Goal: Task Accomplishment & Management: Manage account settings

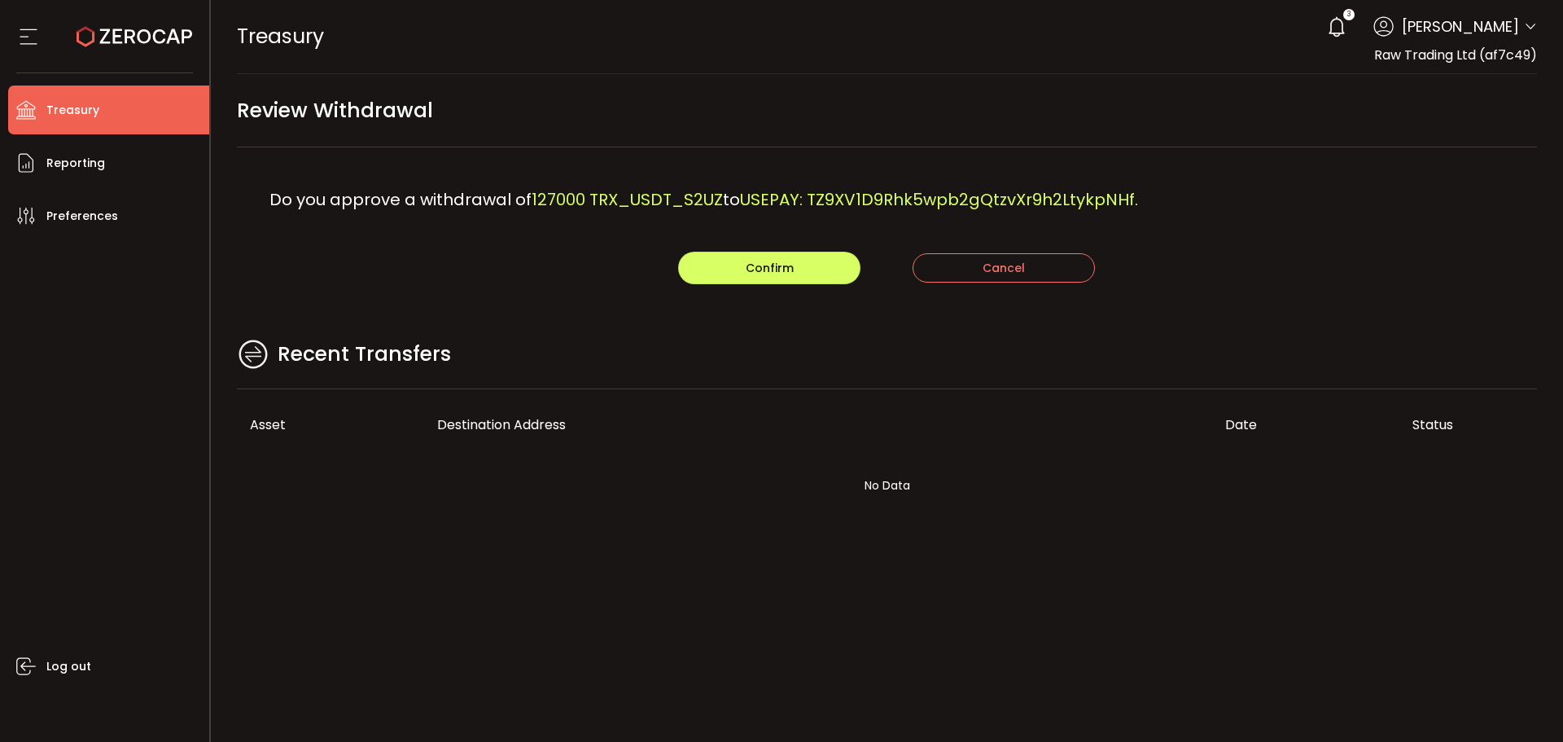
click at [563, 321] on main "Review Withdrawal Do you approve a withdrawal of 127000 TRX_USDT_S2UZ to USEPAY…" at bounding box center [887, 316] width 1353 height 484
click at [781, 273] on span "Confirm" at bounding box center [770, 268] width 48 height 16
click at [602, 290] on main "Review Withdrawal Do you approve a withdrawal of 18000 TRX_USDT_S2UZ to Wallet-…" at bounding box center [887, 316] width 1353 height 484
click at [789, 258] on button "Confirm" at bounding box center [769, 268] width 182 height 33
click at [648, 249] on div "Do you approve a withdrawal of 305664.39 TRX_USDT_S2UZ to FMS: TR3Y6UHshQ9oWMwJ…" at bounding box center [887, 199] width 1301 height 104
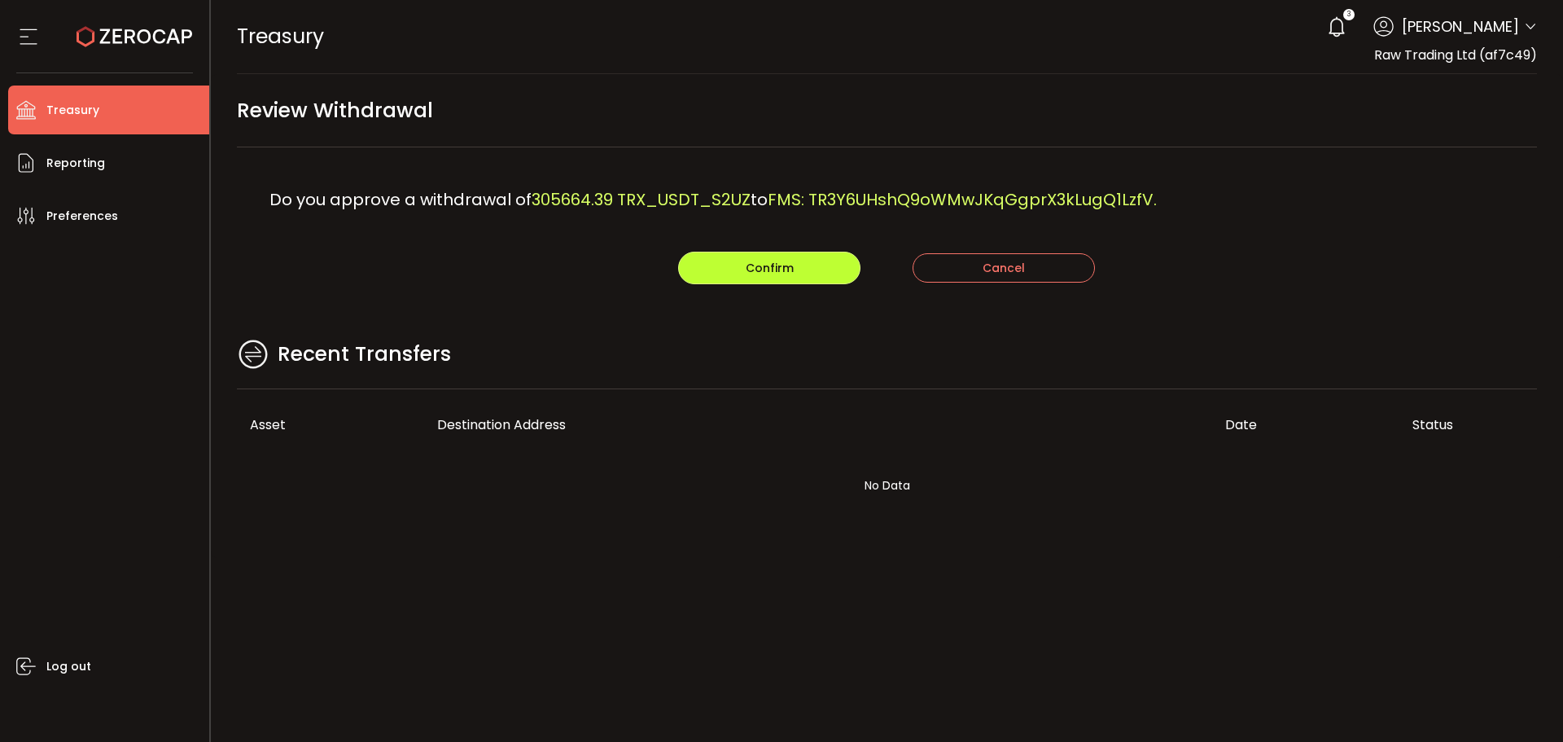
click at [772, 269] on span "Confirm" at bounding box center [770, 268] width 48 height 16
